Goal: Information Seeking & Learning: Learn about a topic

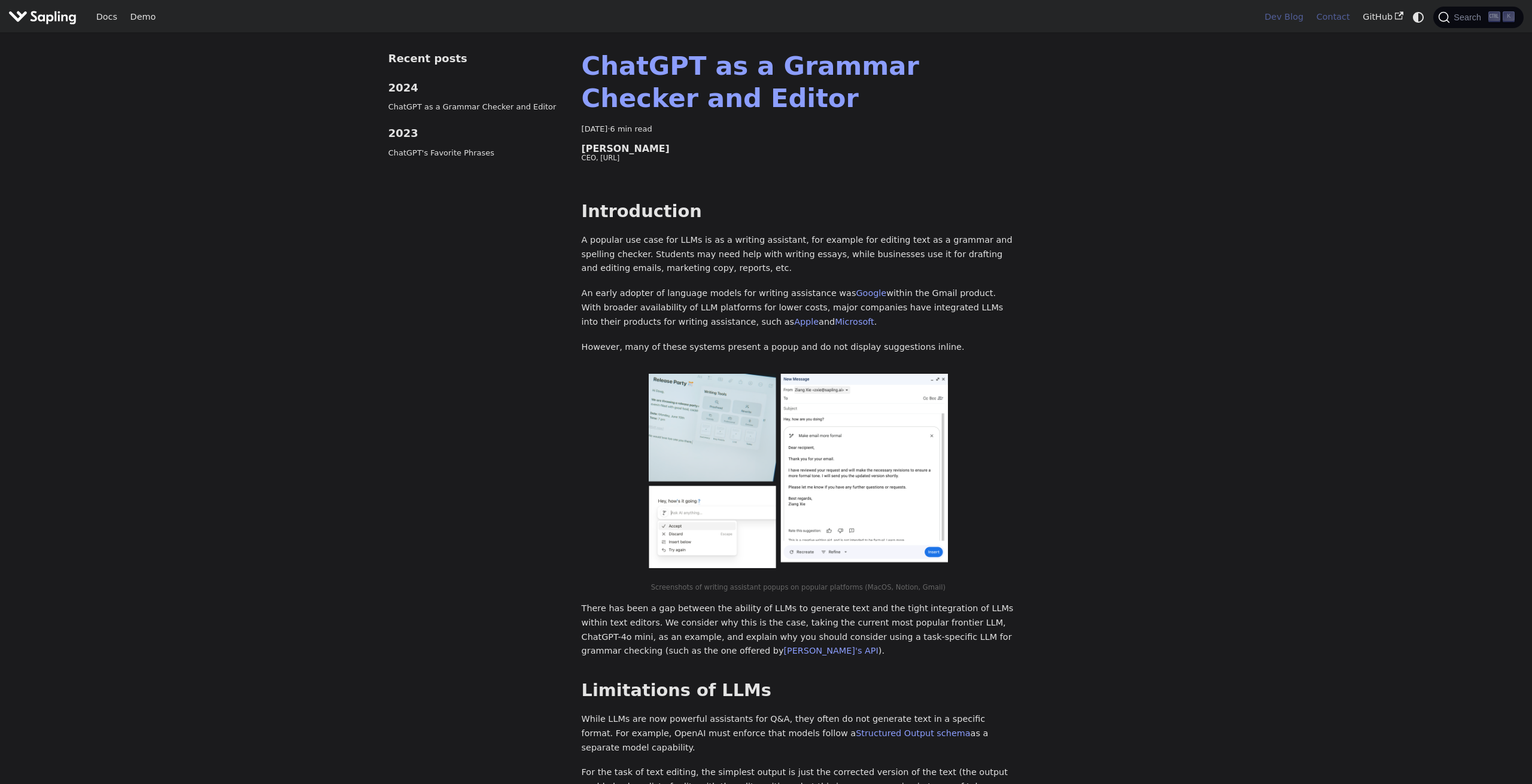
click at [1341, 19] on link "Contact" at bounding box center [1333, 17] width 47 height 19
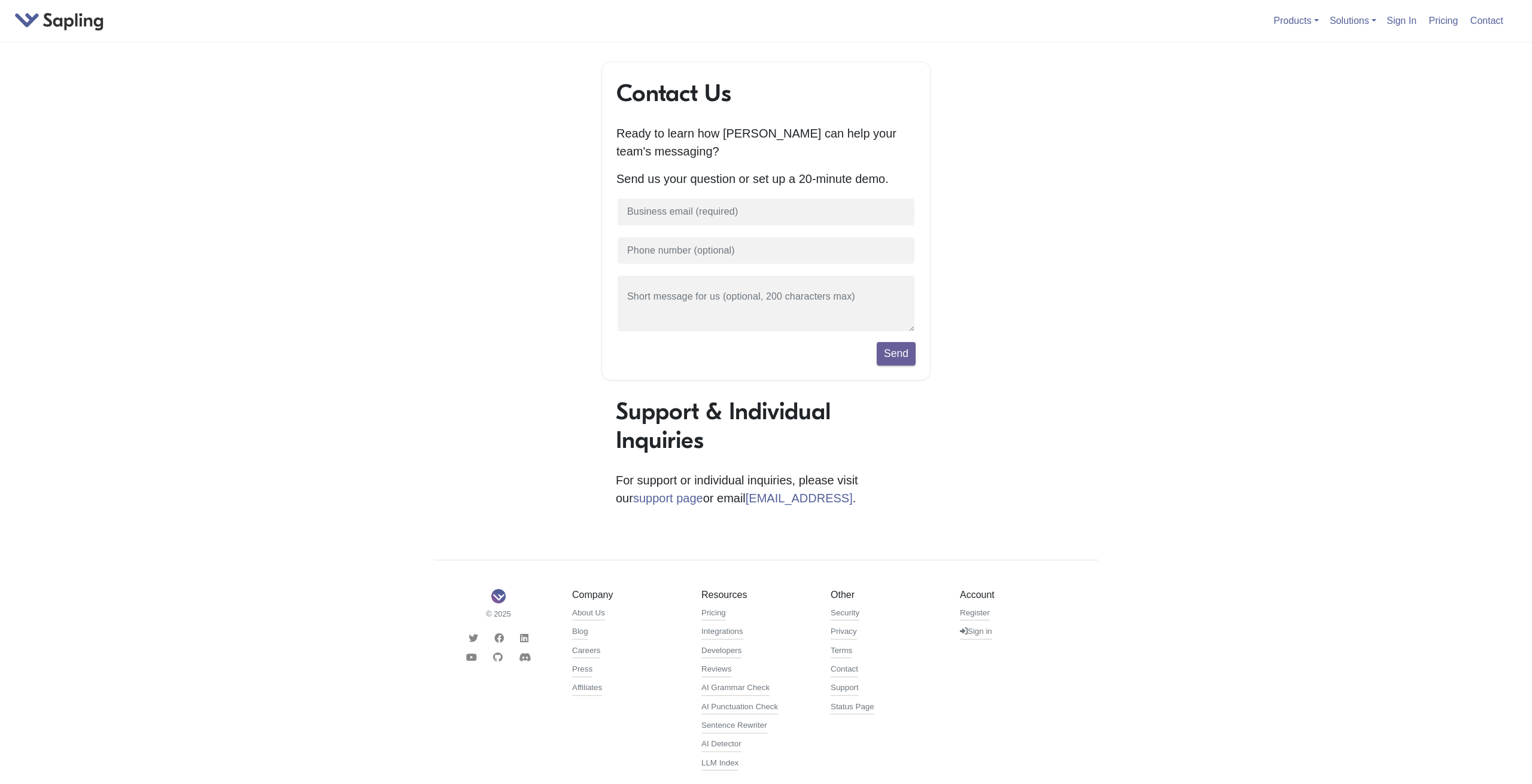
click at [445, 178] on div "Contact Us Ready to learn how Sapling can help your team's messaging? Send us y…" at bounding box center [766, 422] width 682 height 722
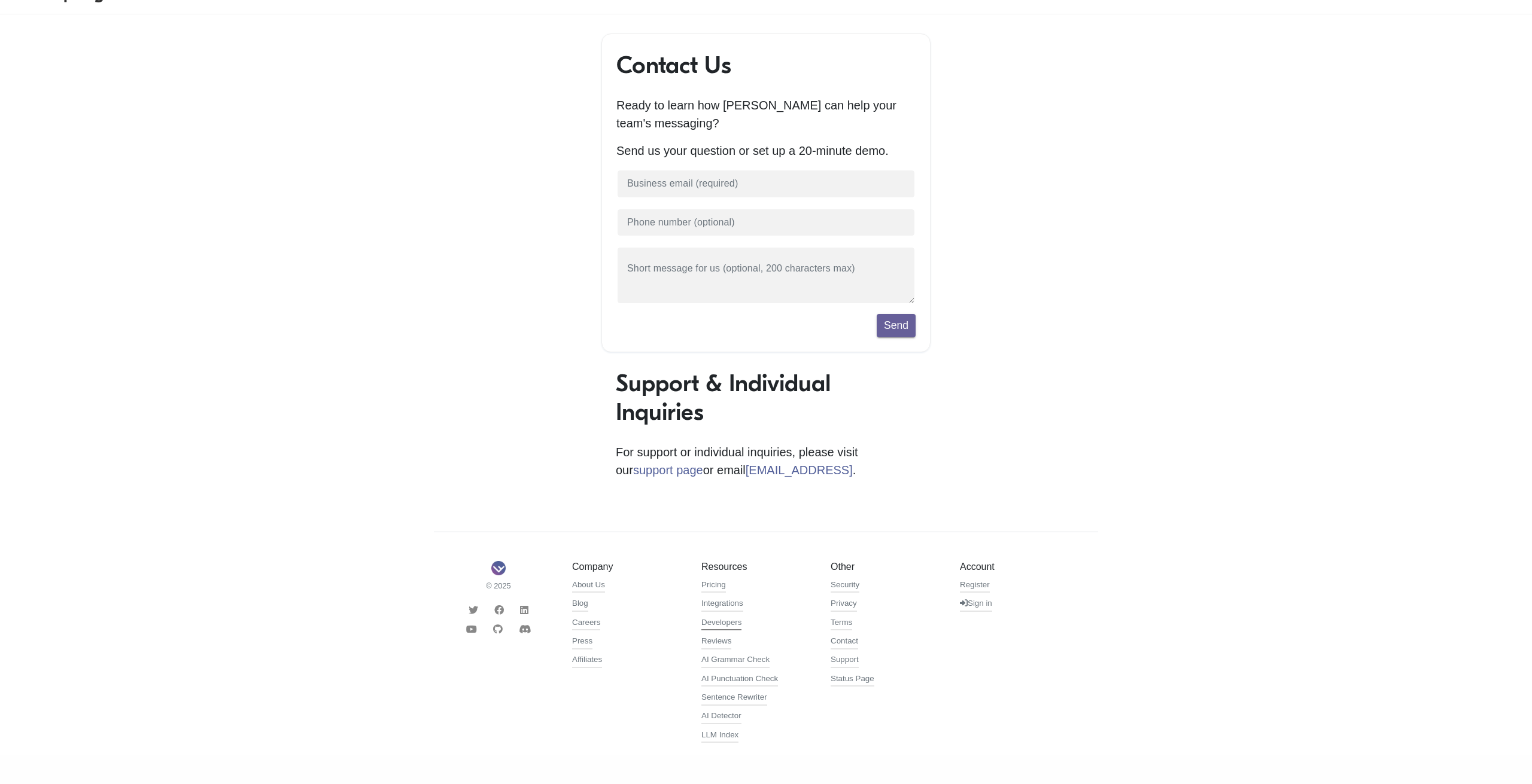
click at [730, 624] on link "Developers" at bounding box center [721, 624] width 40 height 14
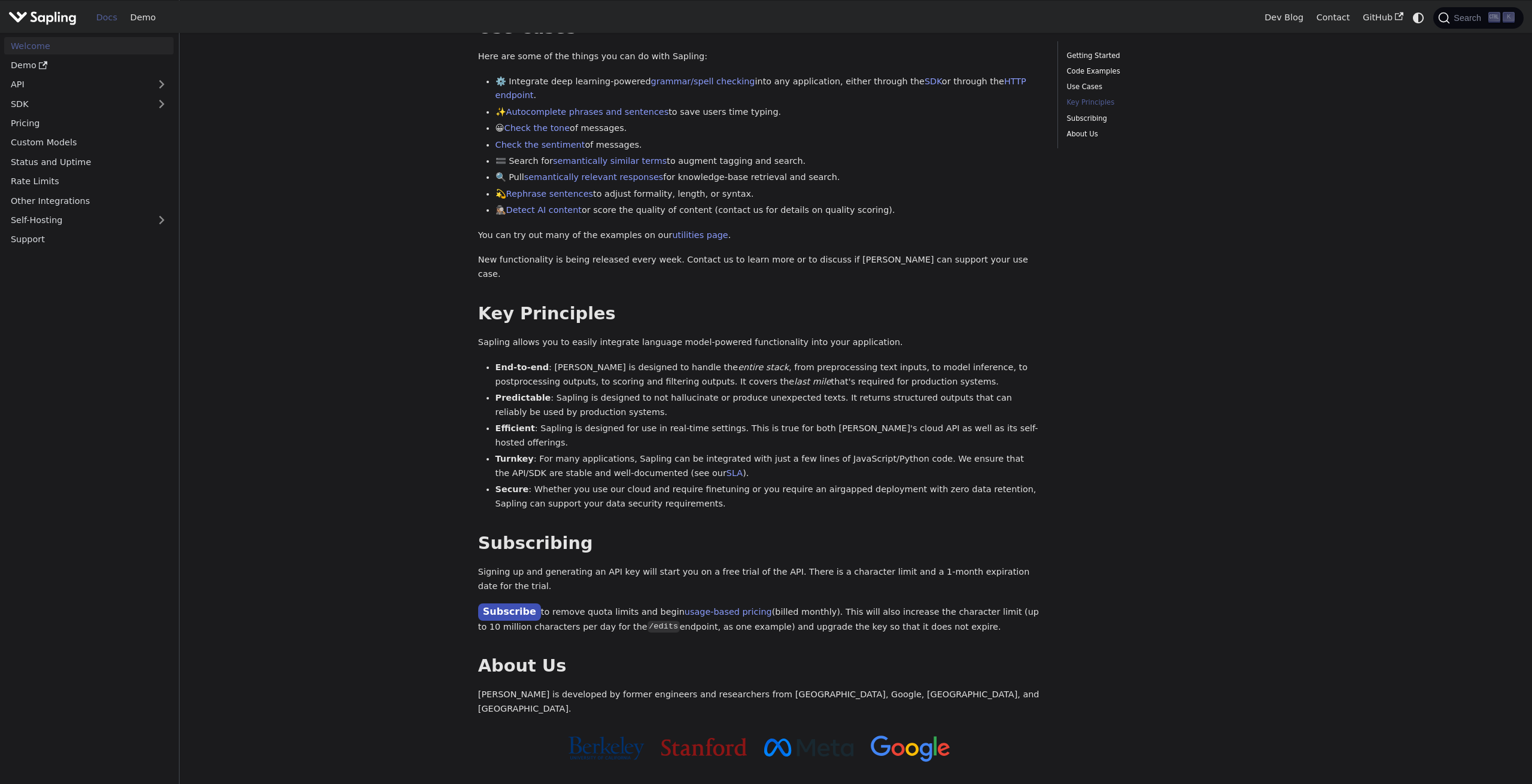
scroll to position [496, 0]
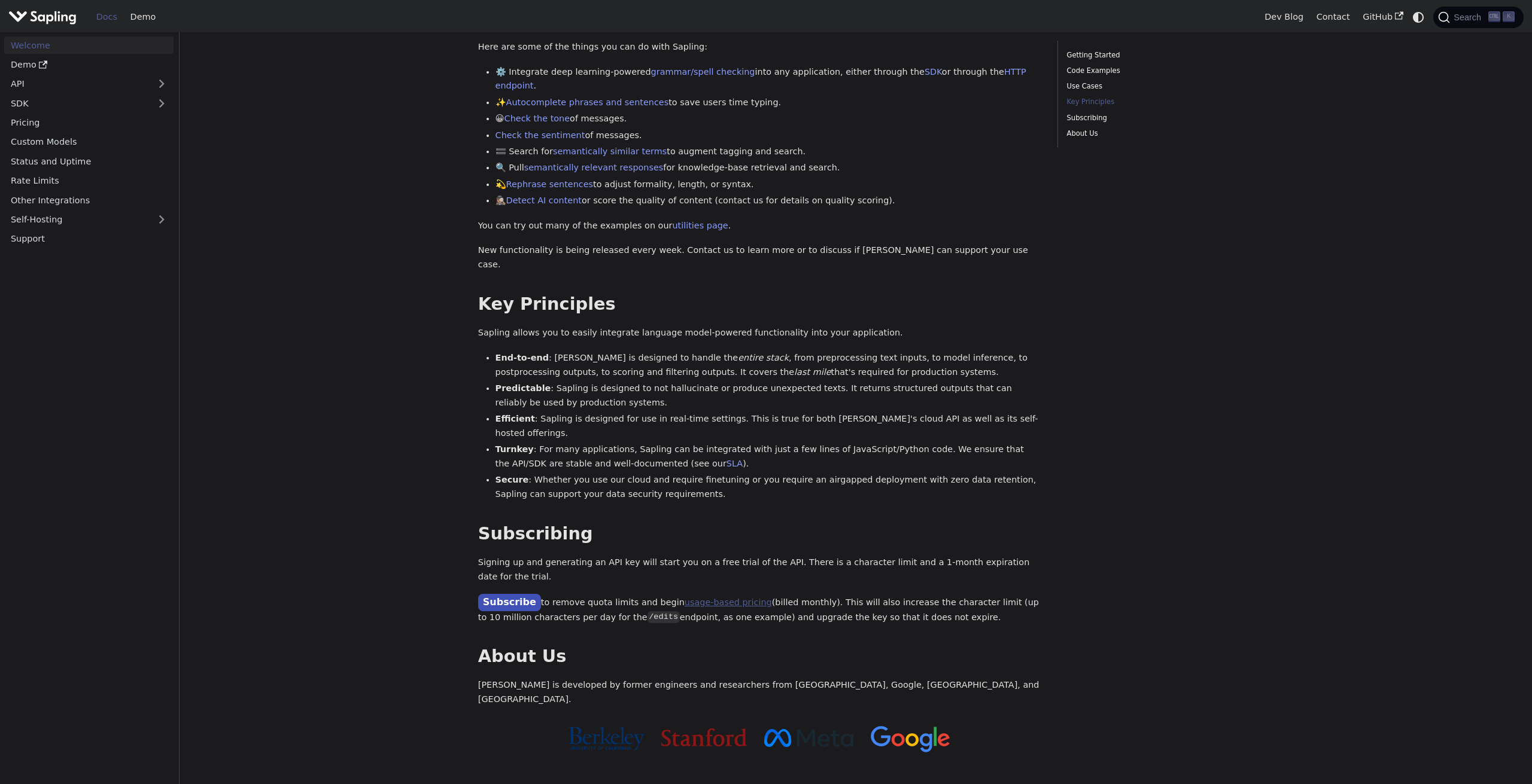
click at [712, 598] on link "usage-based pricing" at bounding box center [728, 602] width 87 height 10
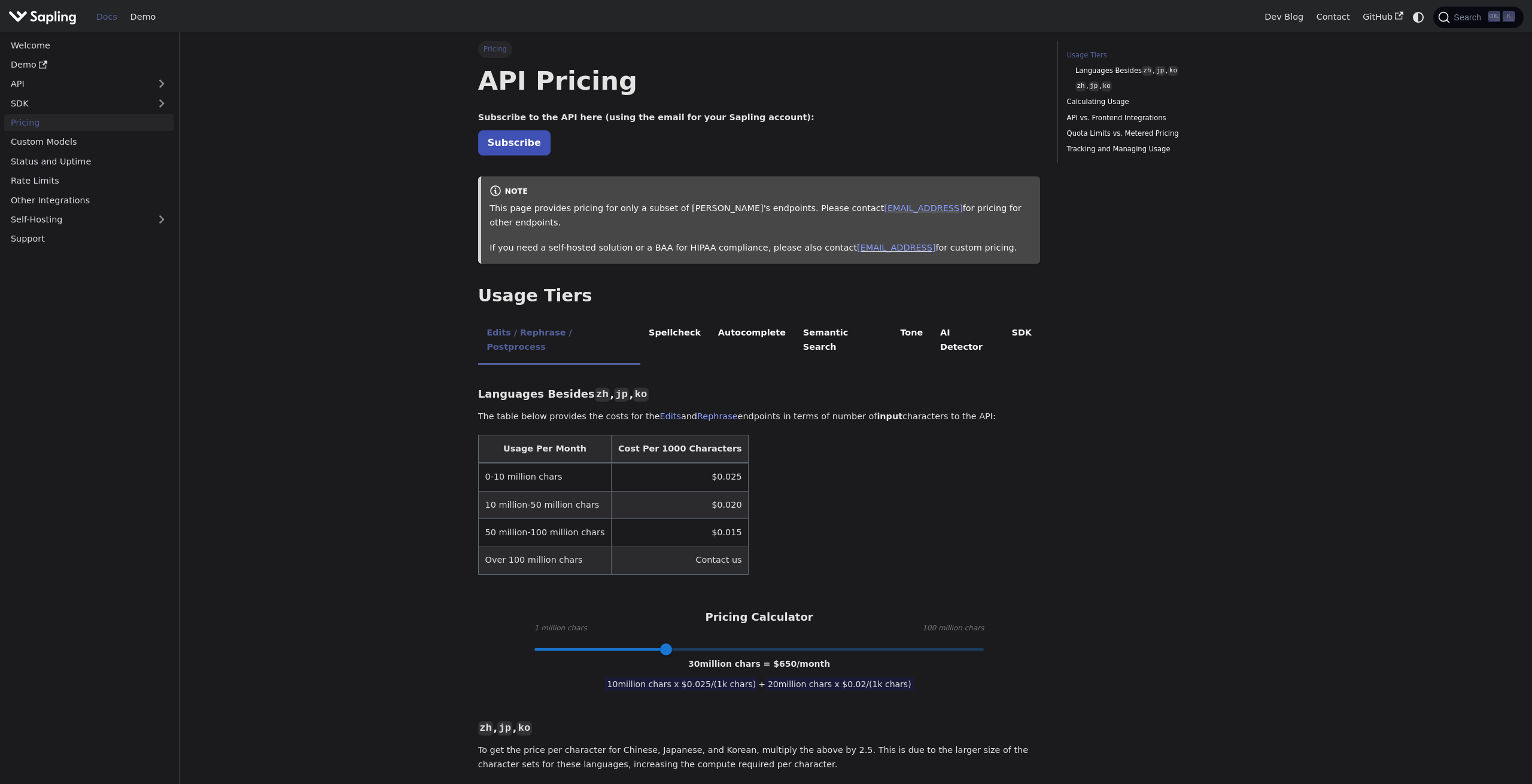
click at [68, 224] on link "Self-Hosting" at bounding box center [89, 220] width 169 height 18
click at [51, 236] on link "Overview" at bounding box center [92, 239] width 163 height 18
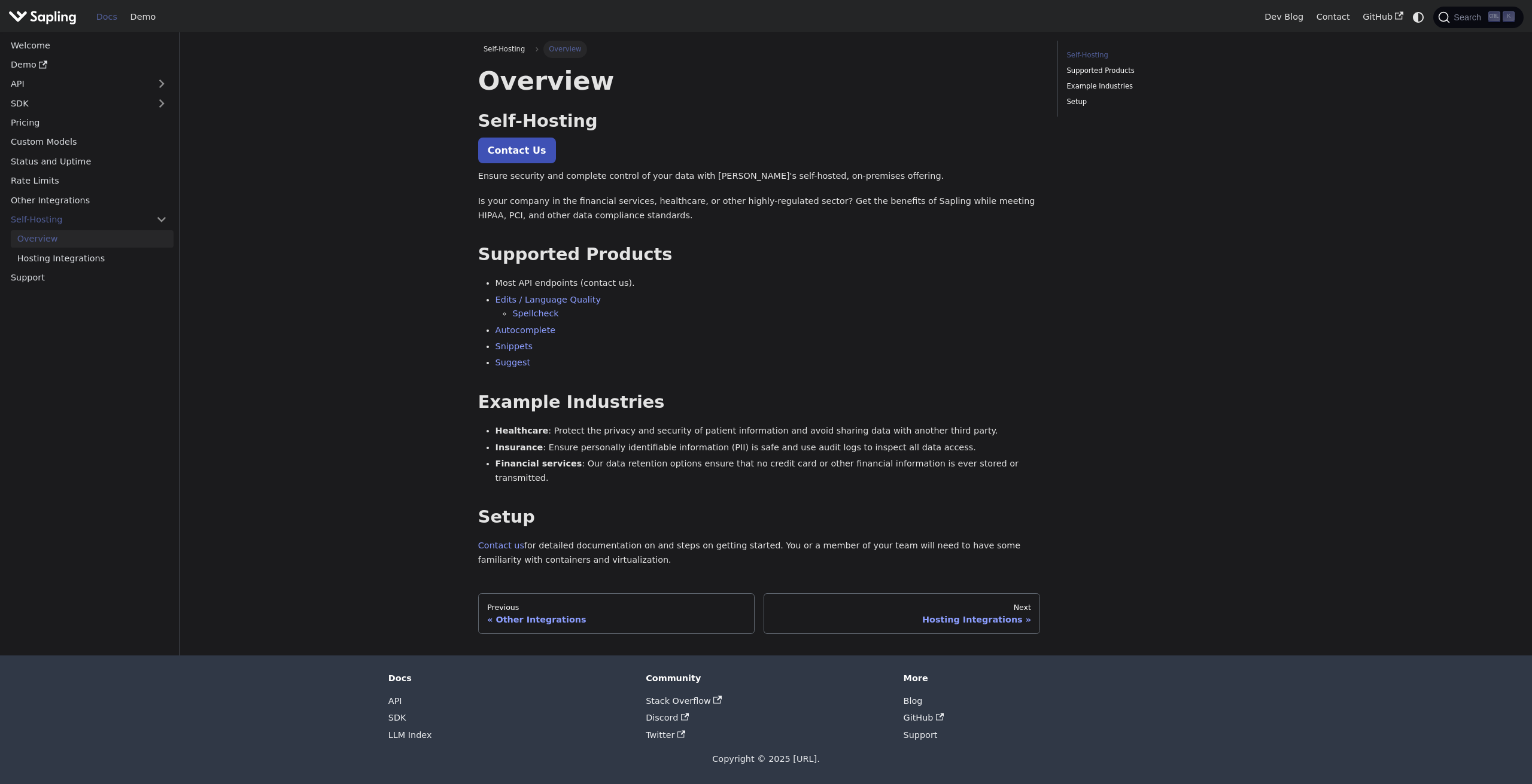
click at [377, 189] on main "Self-Hosting Overview On this page Overview Self-Hosting ​ Contact Us Ensure se…" at bounding box center [856, 344] width 1352 height 623
drag, startPoint x: 460, startPoint y: 199, endPoint x: 818, endPoint y: 294, distance: 370.4
click at [818, 294] on main "Self-Hosting Overview On this page Overview Self-Hosting ​ Contact Us Ensure se…" at bounding box center [856, 344] width 1352 height 623
drag, startPoint x: 542, startPoint y: 532, endPoint x: 751, endPoint y: 548, distance: 209.6
click at [751, 548] on p "Contact us for detailed documentation on and steps on getting started. You or a…" at bounding box center [759, 553] width 563 height 29
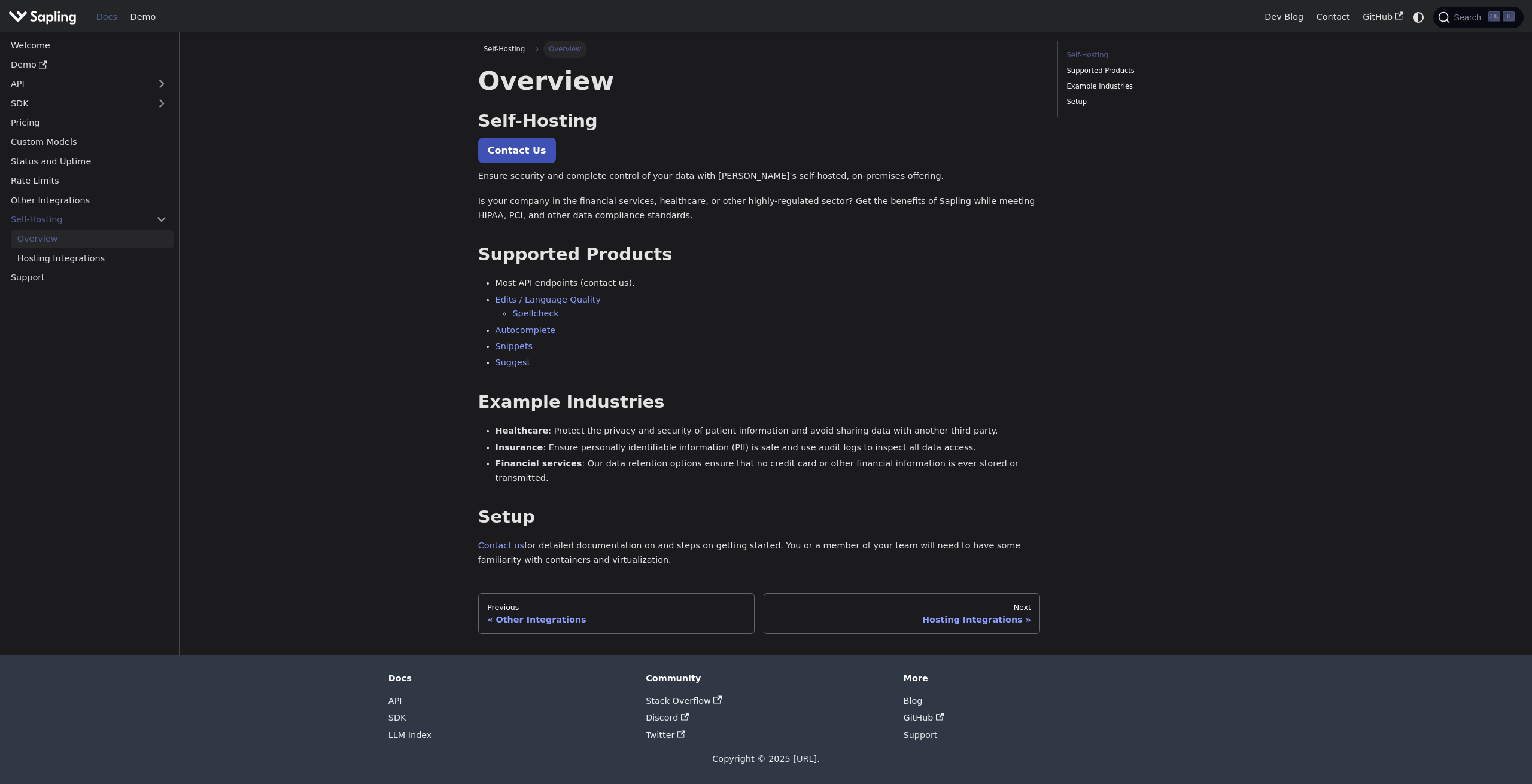
click at [751, 548] on p "Contact us for detailed documentation on and steps on getting started. You or a…" at bounding box center [759, 553] width 563 height 29
drag, startPoint x: 751, startPoint y: 548, endPoint x: 423, endPoint y: 79, distance: 572.3
click at [423, 79] on main "Self-Hosting Overview On this page Overview Self-Hosting ​ Contact Us Ensure se…" at bounding box center [856, 344] width 1352 height 623
click at [347, 122] on main "Self-Hosting Overview On this page Overview Self-Hosting ​ Contact Us Ensure se…" at bounding box center [856, 344] width 1352 height 623
click at [397, 703] on link "API" at bounding box center [395, 701] width 14 height 10
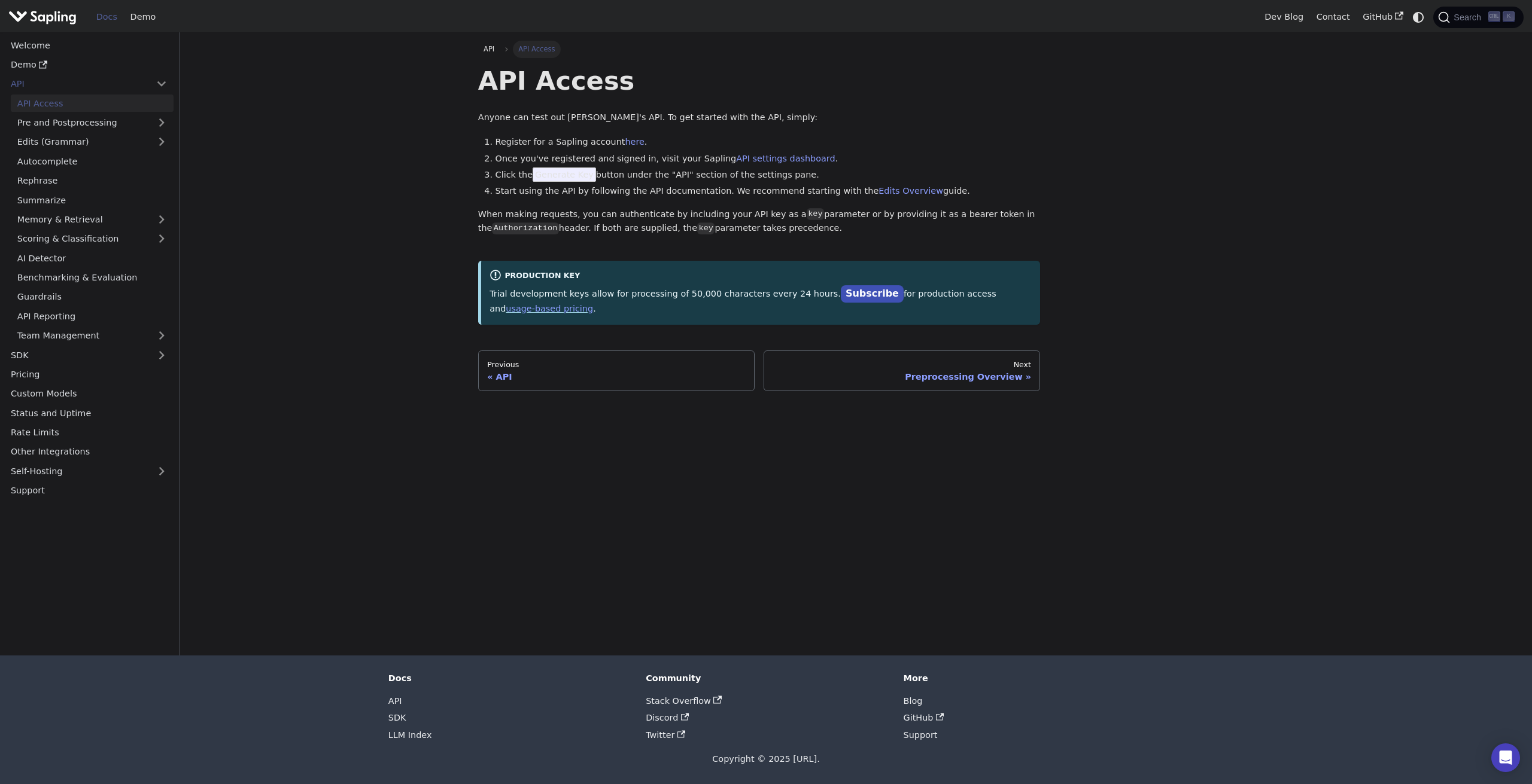
click at [281, 249] on main "API API Access API Access Anyone can test out Sapling's API. To get started wit…" at bounding box center [856, 344] width 1352 height 623
click at [102, 186] on link "Rephrase" at bounding box center [92, 181] width 163 height 18
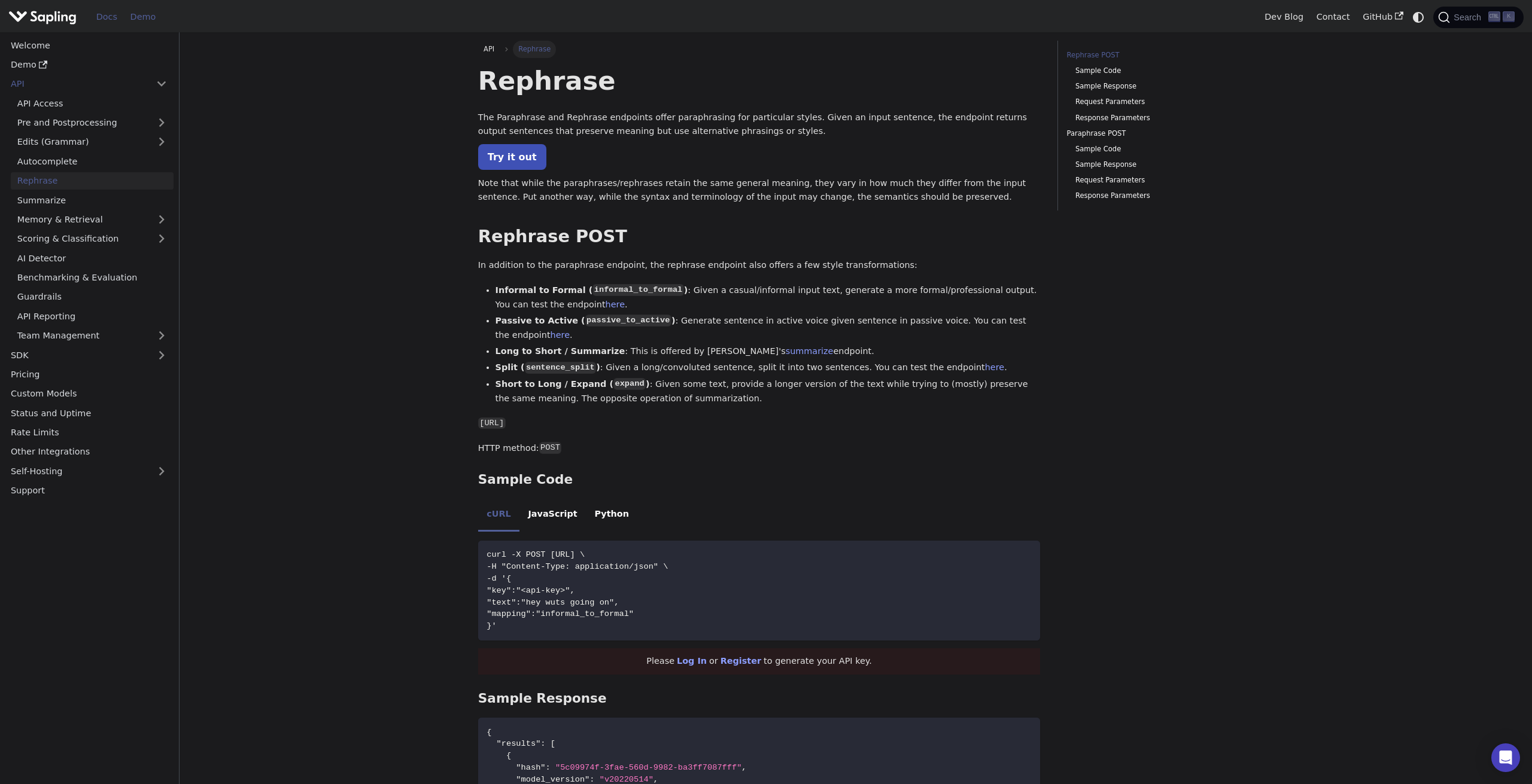
click at [138, 21] on link "Demo" at bounding box center [142, 17] width 38 height 19
